Goal: Information Seeking & Learning: Learn about a topic

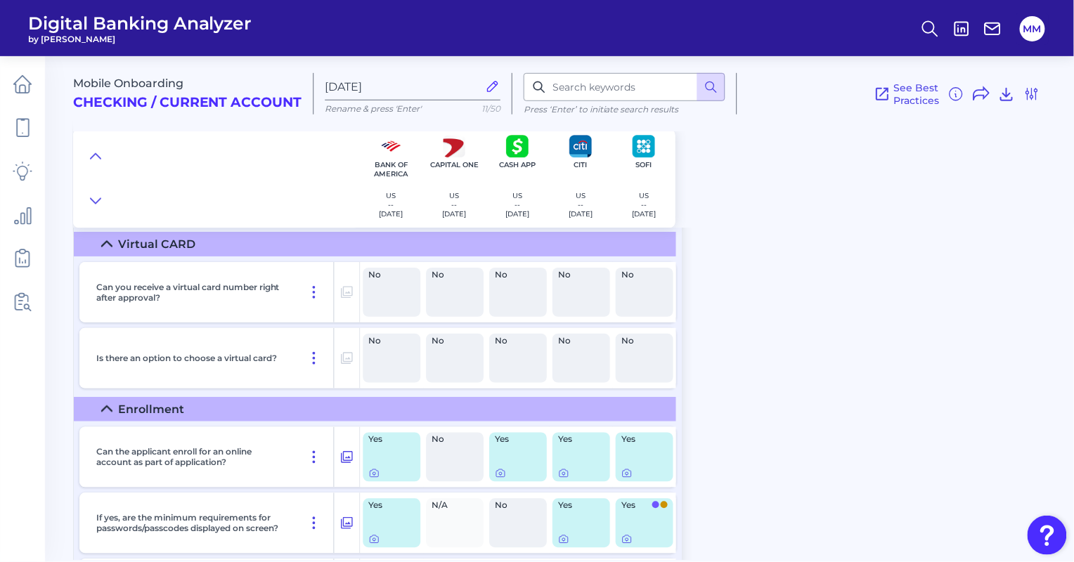
scroll to position [9913, 0]
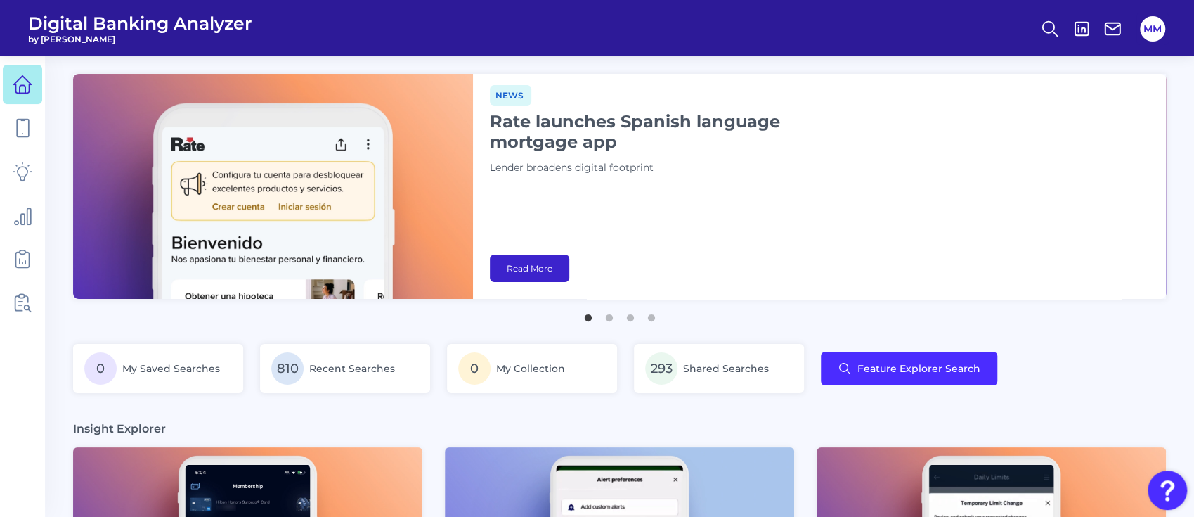
click at [540, 259] on link "Read More" at bounding box center [529, 267] width 79 height 27
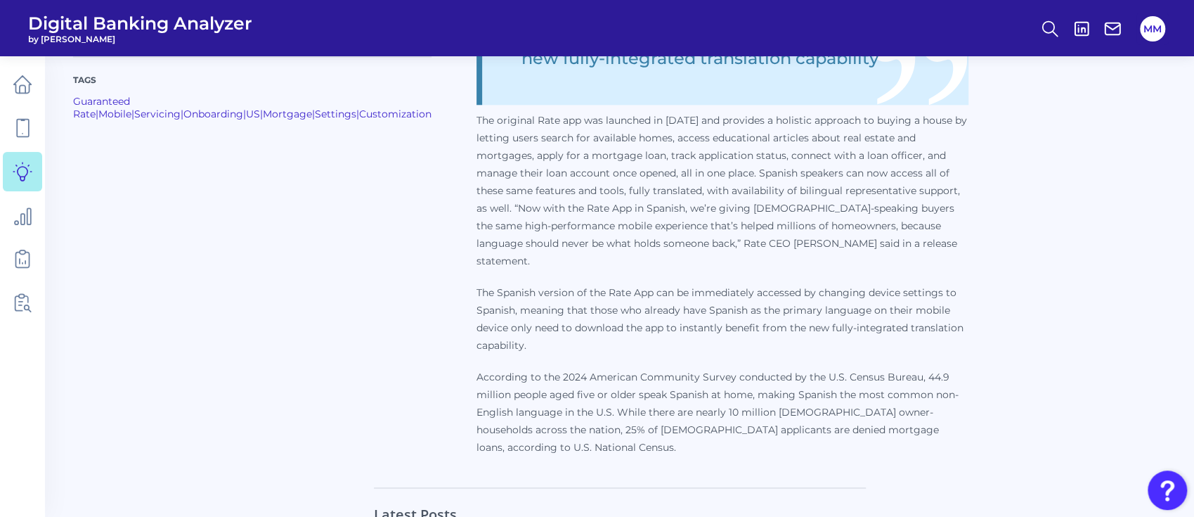
scroll to position [1169, 0]
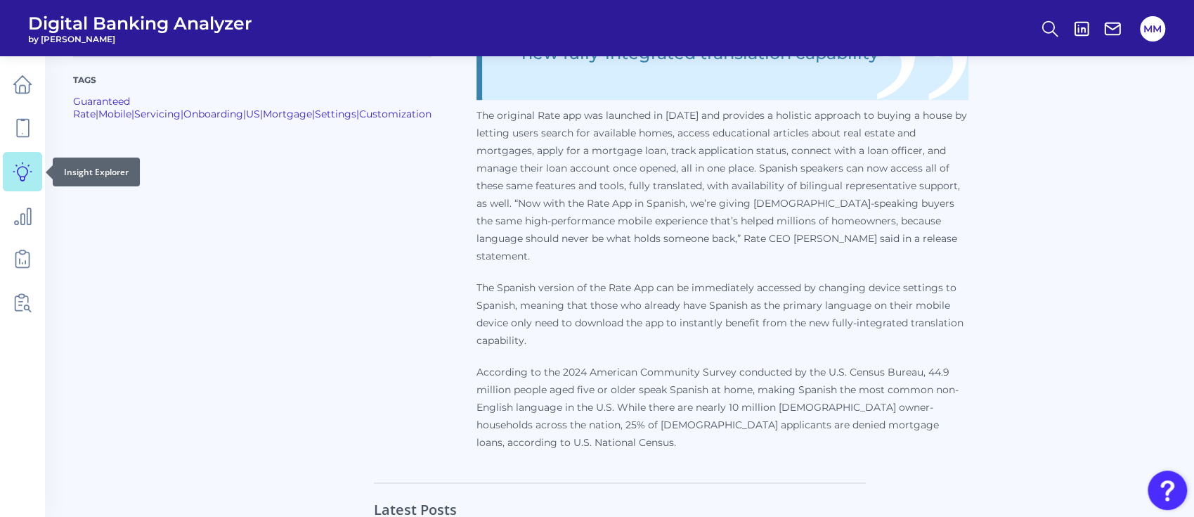
click at [26, 171] on icon at bounding box center [23, 172] width 20 height 20
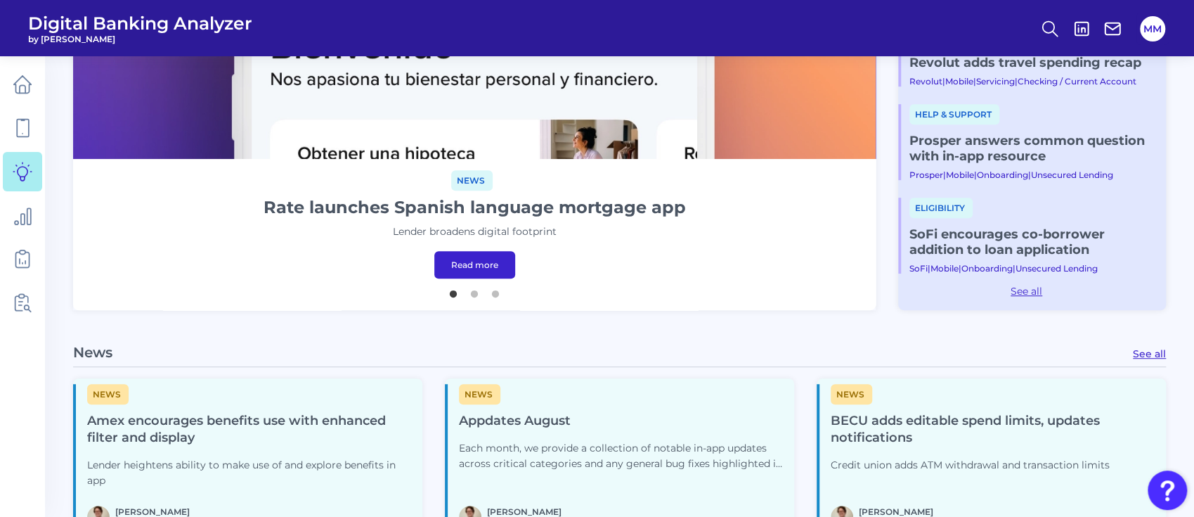
scroll to position [399, 0]
click at [478, 295] on button "2" at bounding box center [474, 291] width 14 height 14
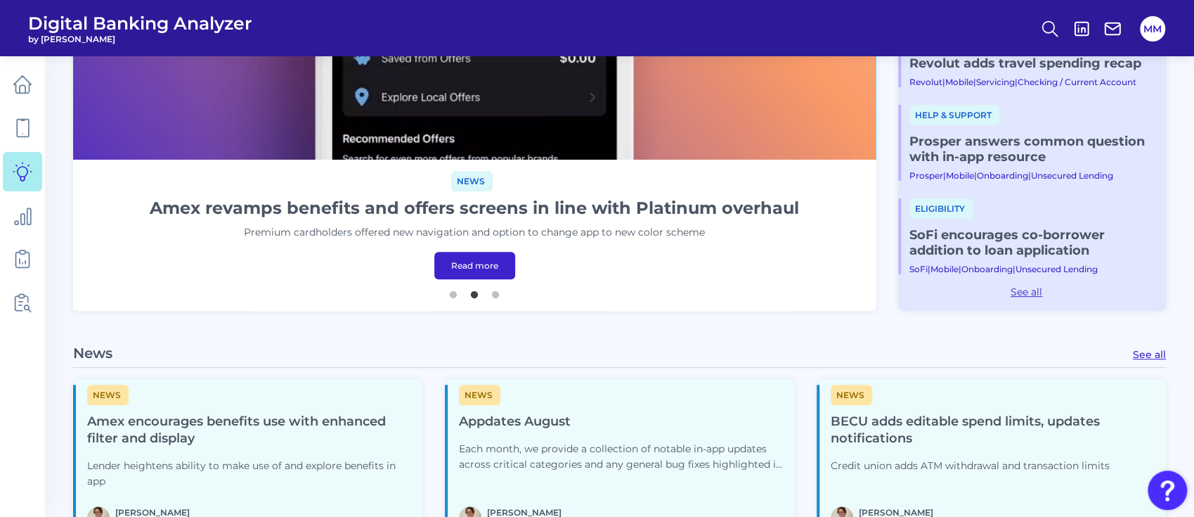
click at [477, 264] on link "Read more" at bounding box center [474, 265] width 81 height 27
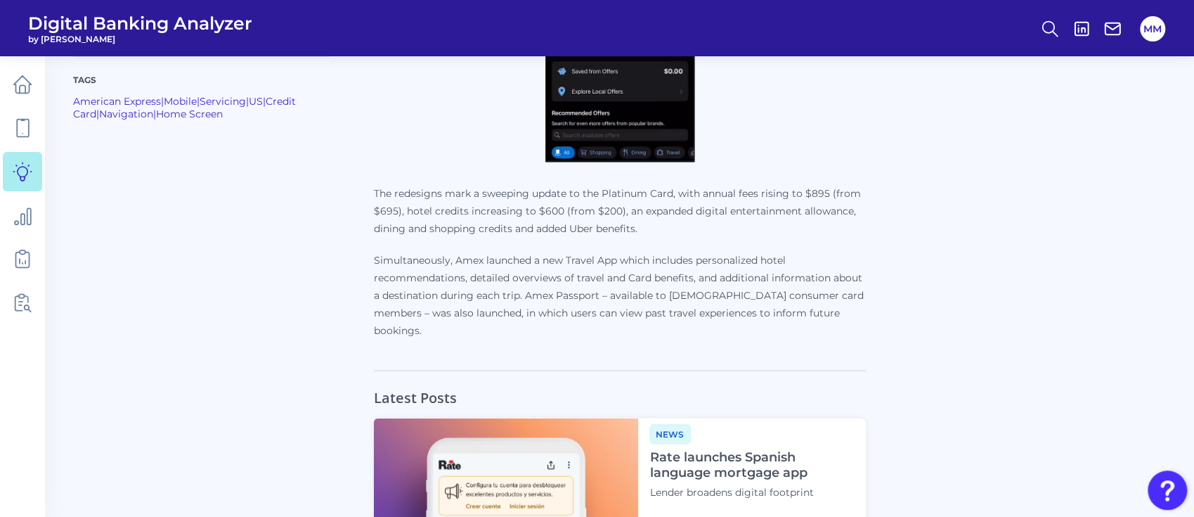
scroll to position [1841, 0]
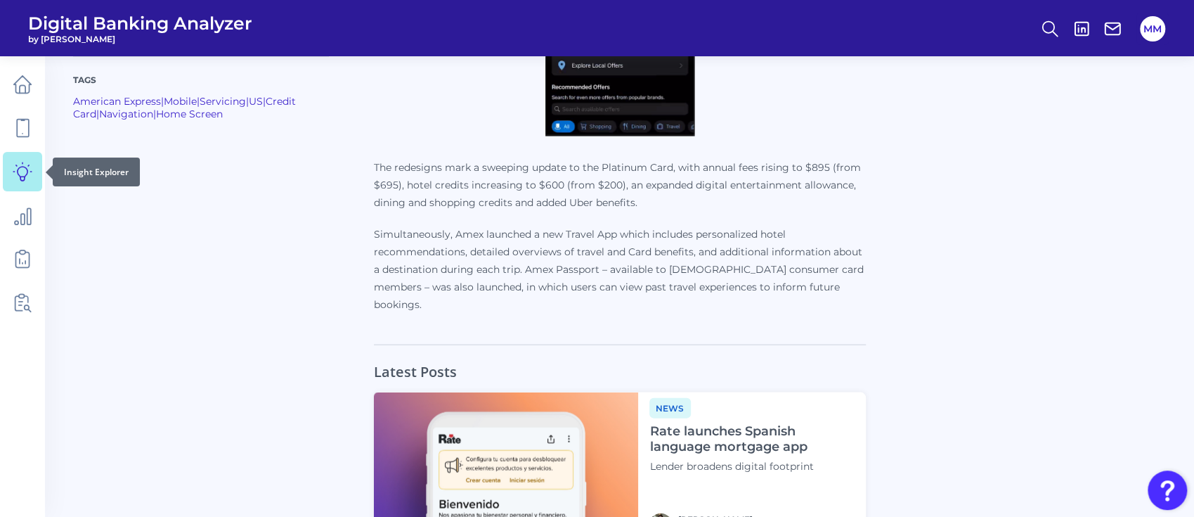
click at [34, 176] on link at bounding box center [22, 171] width 39 height 39
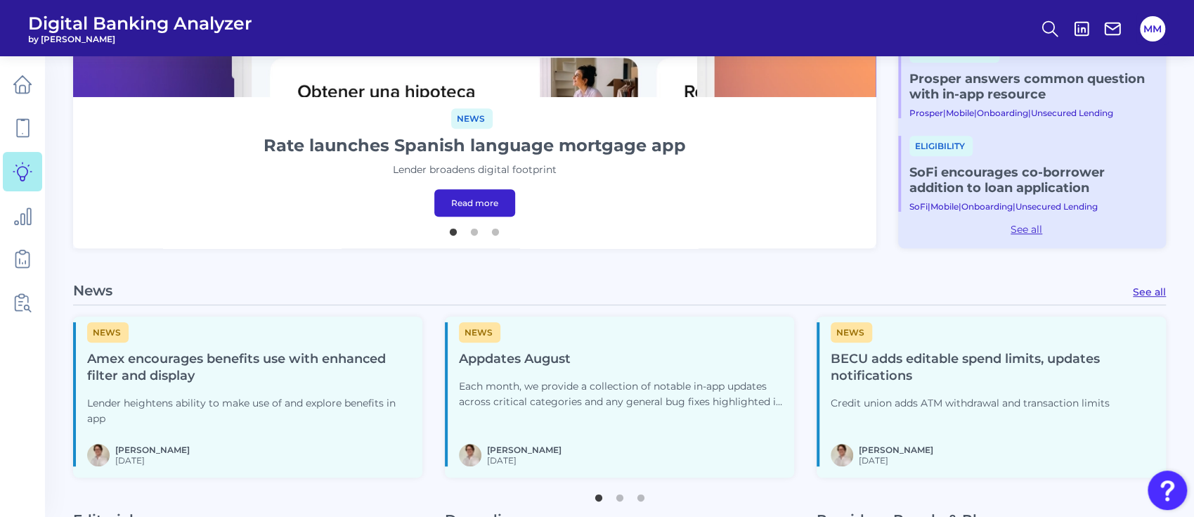
scroll to position [489, 0]
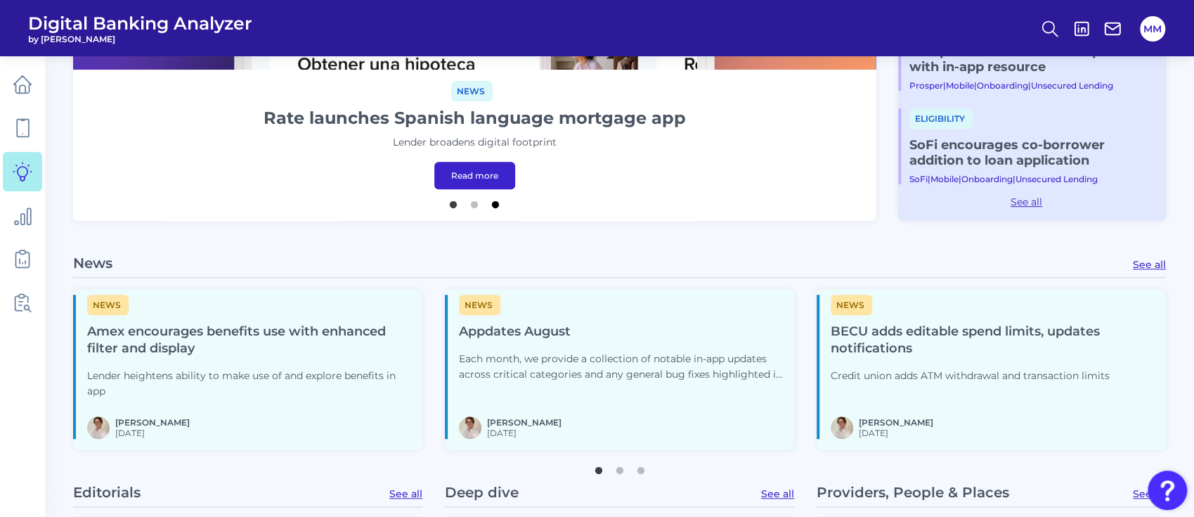
click at [500, 204] on button "3" at bounding box center [495, 201] width 14 height 14
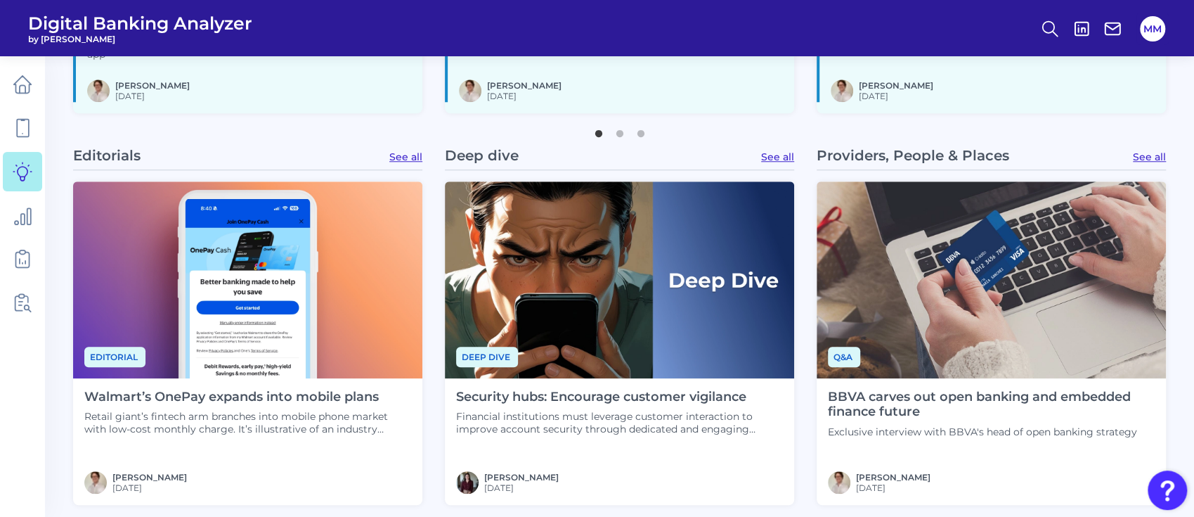
scroll to position [558, 0]
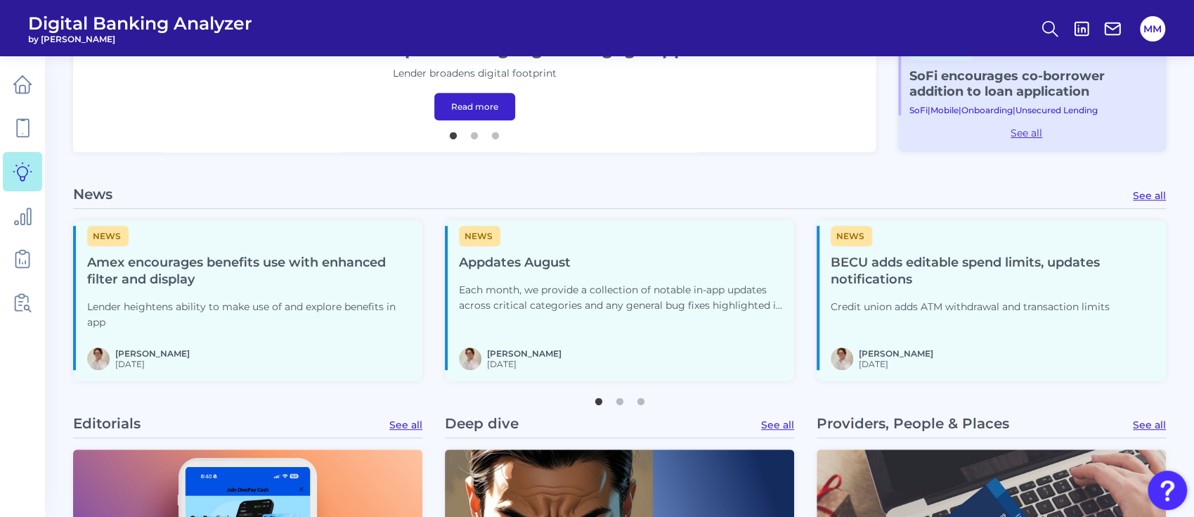
click at [327, 266] on h4 "Amex encourages benefits use with enhanced filter and display" at bounding box center [249, 271] width 324 height 34
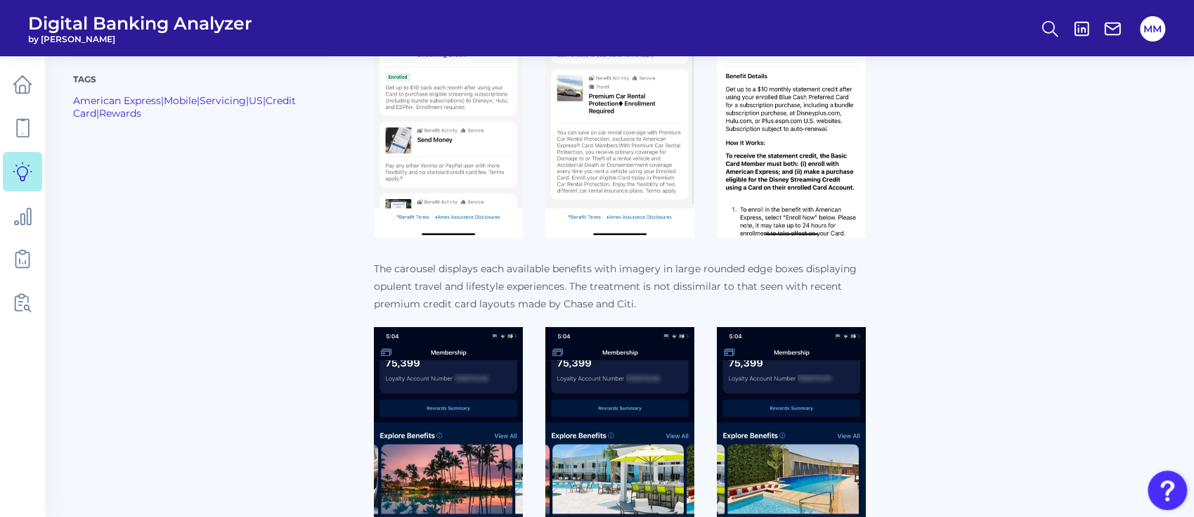
scroll to position [592, 0]
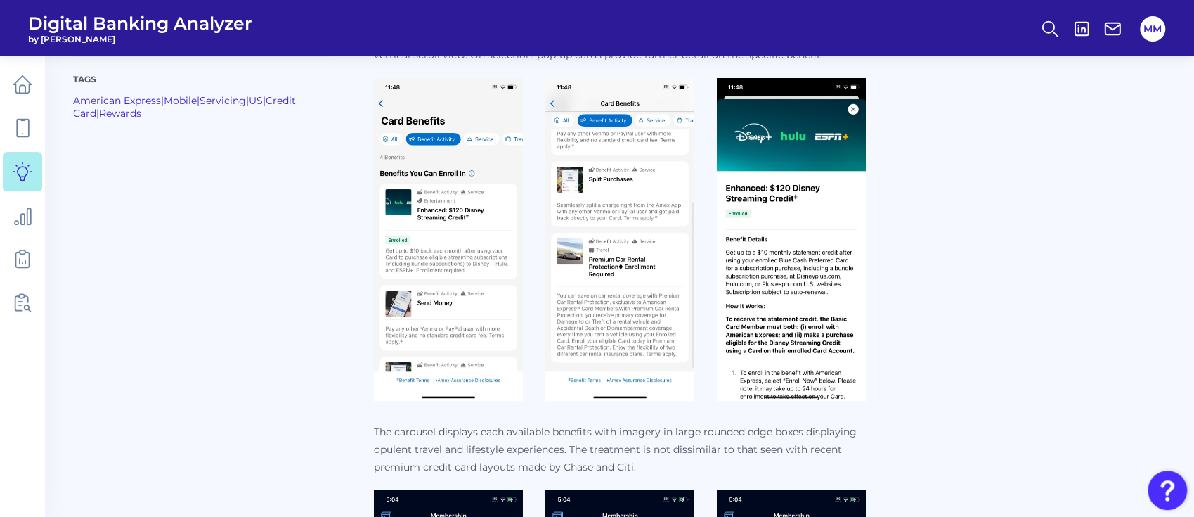
drag, startPoint x: 995, startPoint y: 413, endPoint x: 1027, endPoint y: 460, distance: 56.7
click at [1027, 460] on div "Tags American Express | Mobile | Servicing | US | Credit Card | Rewards America…" at bounding box center [619, 416] width 1093 height 971
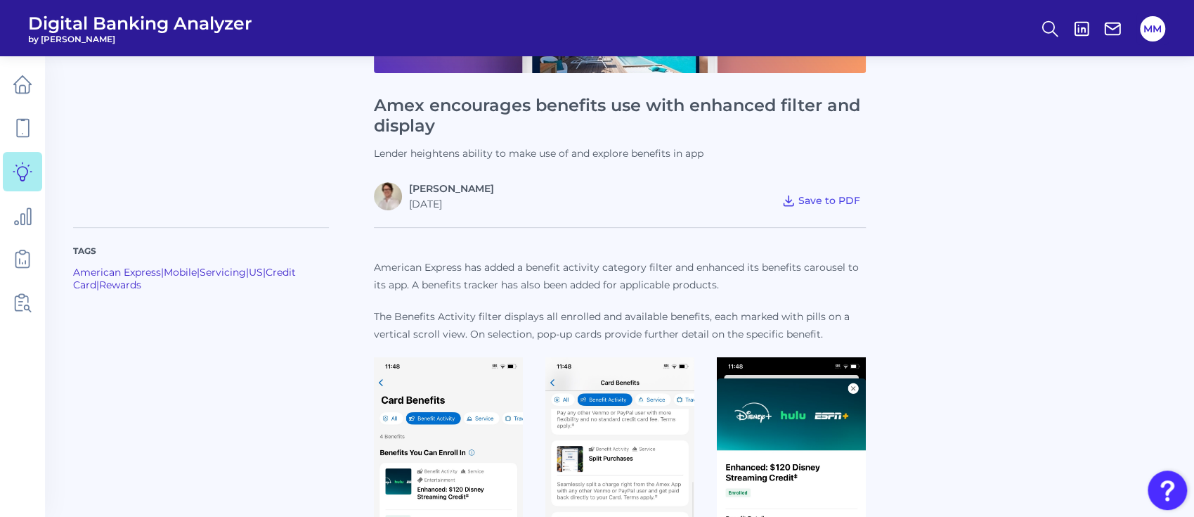
scroll to position [314, 0]
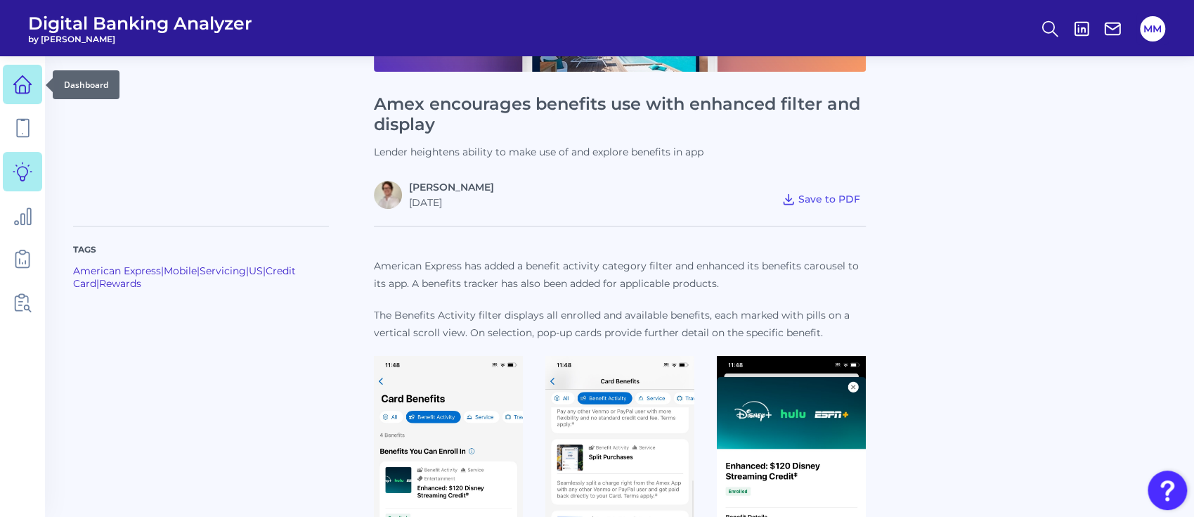
click at [26, 82] on icon at bounding box center [23, 85] width 20 height 20
